Goal: Task Accomplishment & Management: Manage account settings

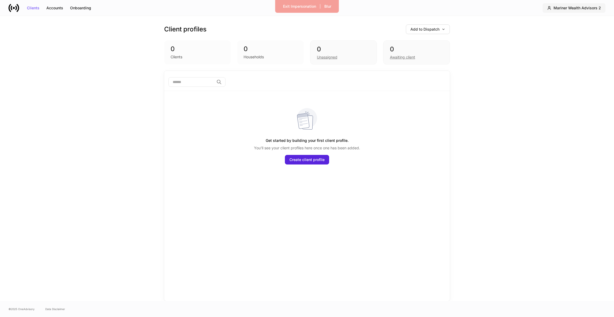
click at [570, 11] on button "Mariner Wealth Advisors 2" at bounding box center [573, 8] width 63 height 10
click at [584, 39] on div "Switch firm" at bounding box center [569, 37] width 46 height 5
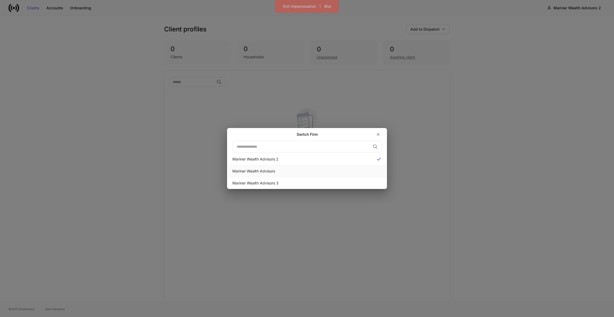
click at [303, 172] on div "Mariner Wealth Advisors" at bounding box center [306, 171] width 149 height 5
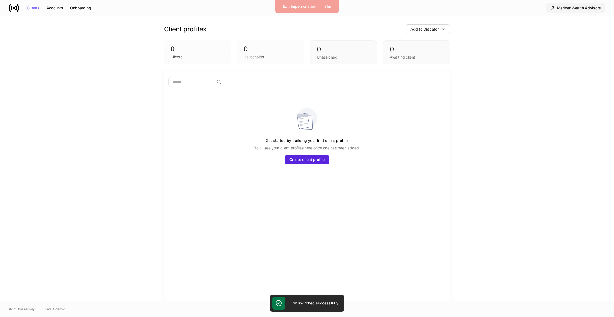
click at [562, 11] on button "Mariner Wealth Advisors" at bounding box center [575, 8] width 59 height 10
click at [550, 47] on li "Settings" at bounding box center [592, 52] width 103 height 10
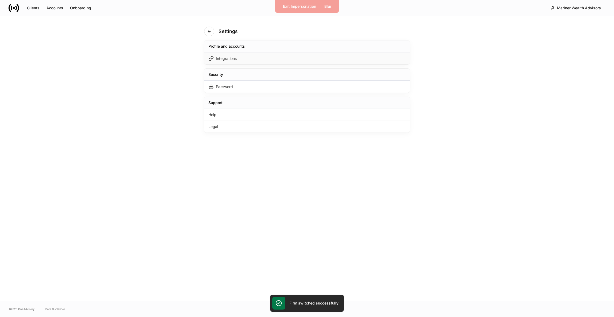
click at [324, 56] on div "Integrations" at bounding box center [307, 58] width 206 height 12
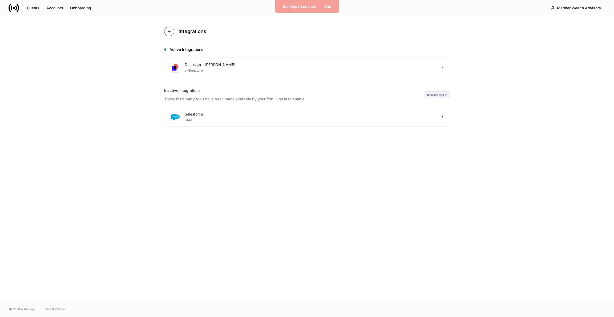
click at [169, 29] on icon "button" at bounding box center [169, 31] width 4 height 4
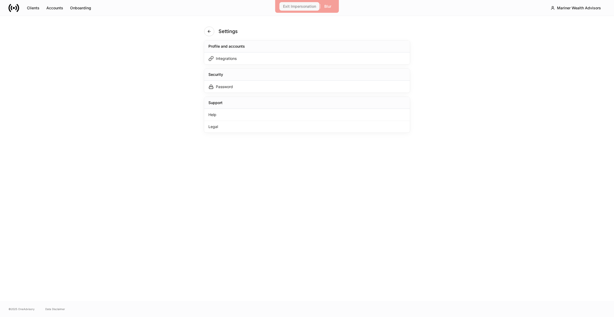
click at [284, 9] on button "Exit Impersonation" at bounding box center [299, 6] width 40 height 9
